Goal: Communication & Community: Answer question/provide support

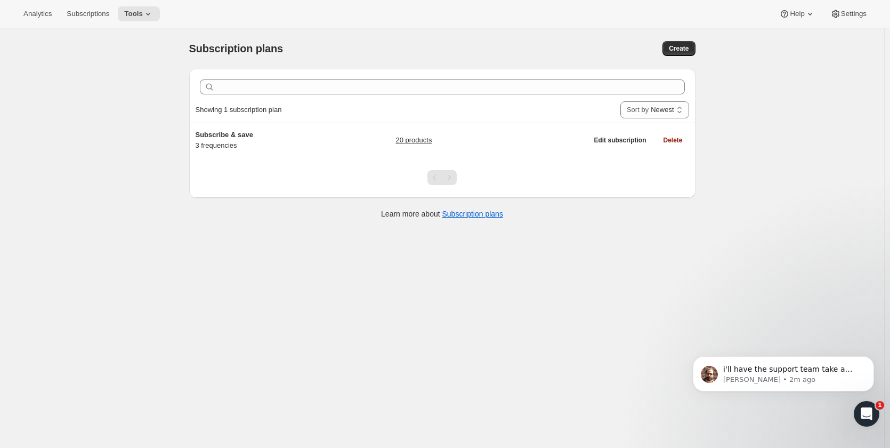
click at [863, 413] on icon "Open Intercom Messenger" at bounding box center [867, 414] width 18 height 18
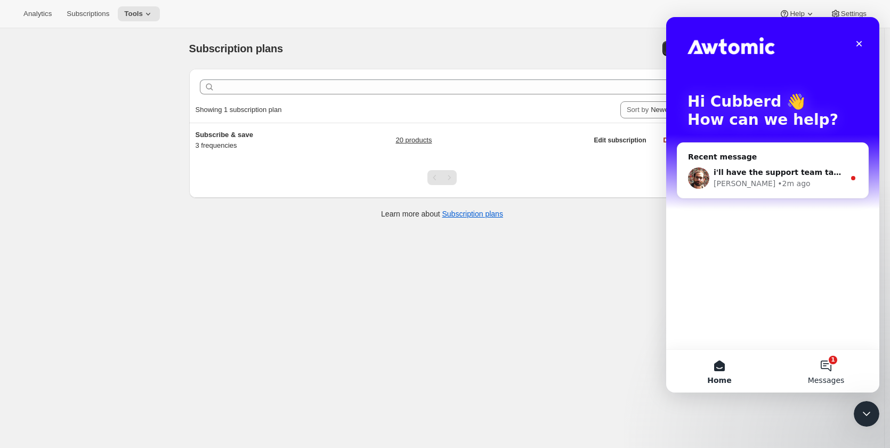
click at [829, 368] on button "1 Messages" at bounding box center [825, 370] width 107 height 43
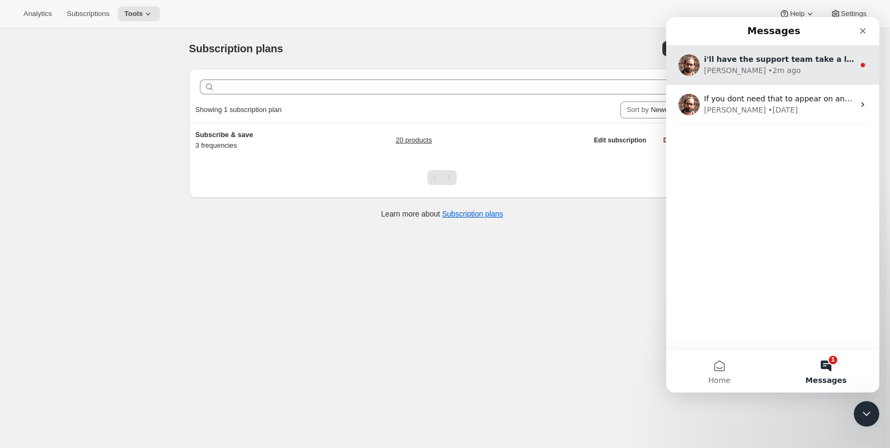
click at [772, 66] on div "[PERSON_NAME] • 2m ago" at bounding box center [779, 70] width 150 height 11
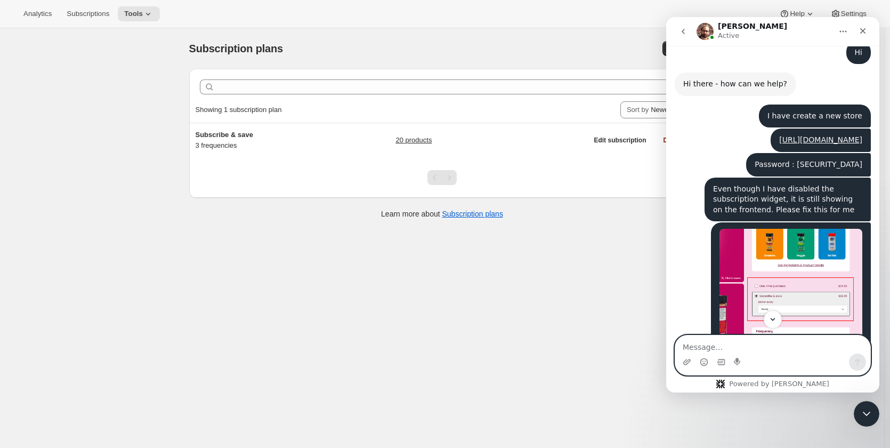
scroll to position [1747, 0]
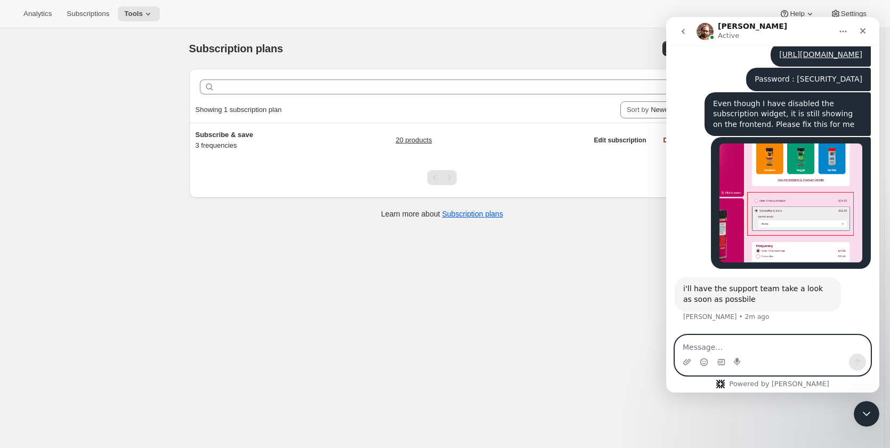
click at [731, 346] on textarea "Message…" at bounding box center [772, 344] width 195 height 18
type textarea "Please its urget"
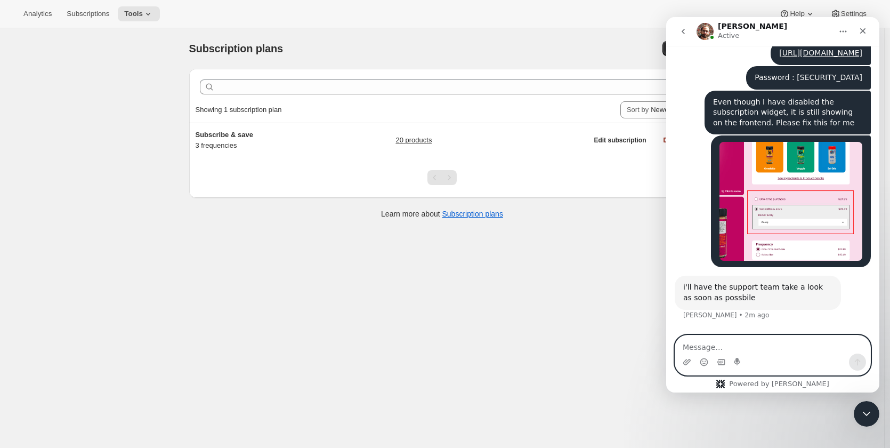
scroll to position [1778, 0]
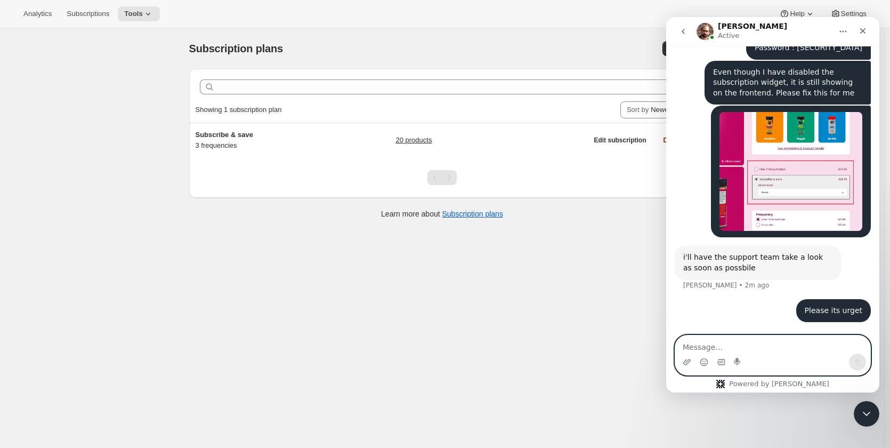
click at [722, 341] on textarea "Message…" at bounding box center [772, 344] width 195 height 18
click at [811, 345] on textarea "Message…" at bounding box center [772, 344] width 195 height 18
click at [723, 345] on textarea "Message…" at bounding box center [772, 344] width 195 height 18
type textarea "hello"
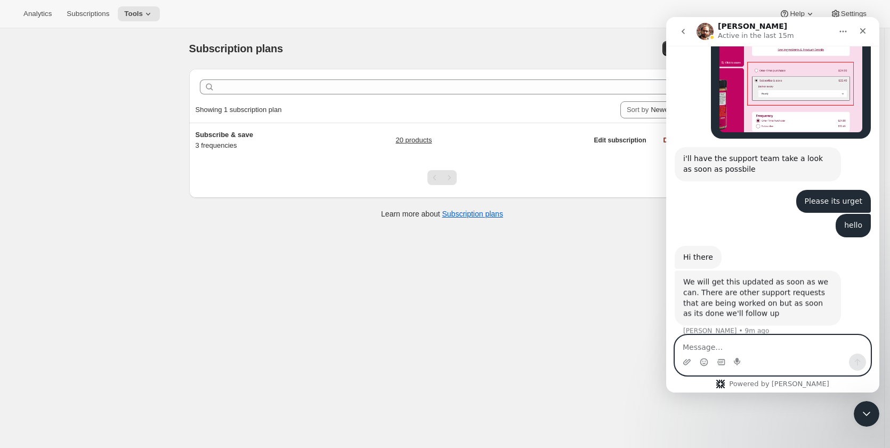
scroll to position [1890, 0]
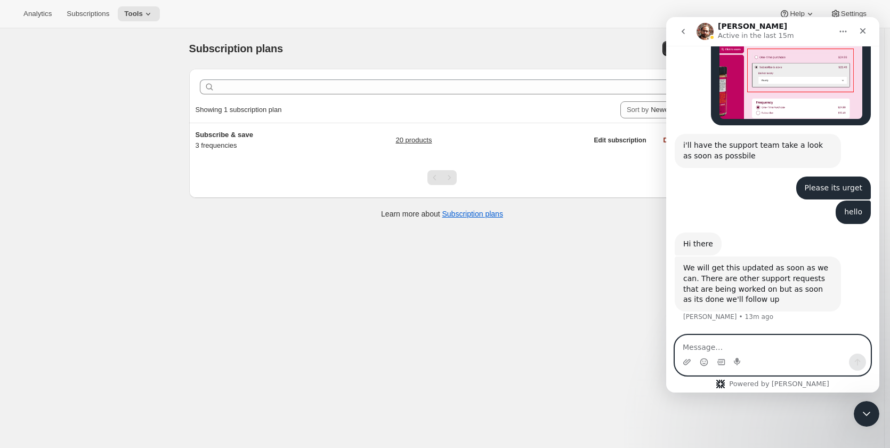
click at [751, 346] on textarea "Message…" at bounding box center [772, 344] width 195 height 18
